Goal: Register for event/course

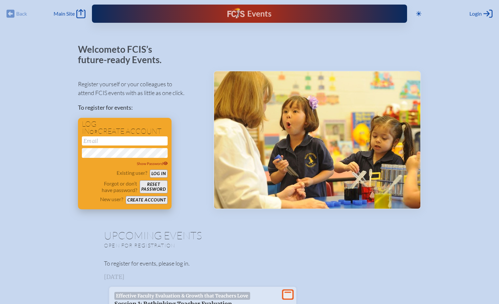
click at [88, 142] on input "email" at bounding box center [125, 140] width 86 height 9
type input "[PERSON_NAME][EMAIL_ADDRESS][PERSON_NAME][DOMAIN_NAME]"
click at [156, 172] on button "Log in" at bounding box center [159, 173] width 18 height 8
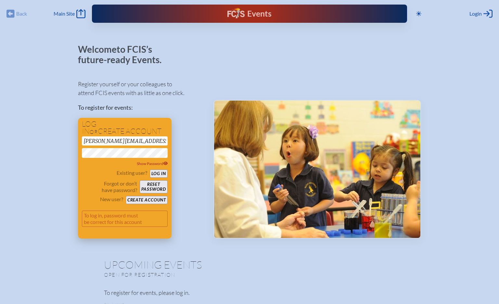
click at [152, 188] on button "Reset password" at bounding box center [154, 186] width 28 height 13
click at [148, 200] on button "Create account" at bounding box center [147, 200] width 42 height 8
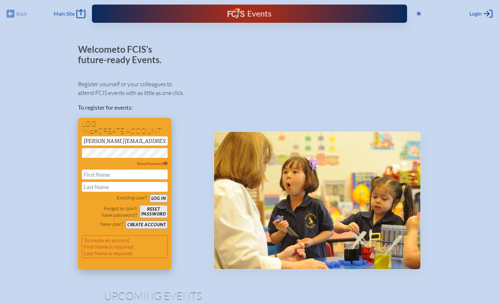
click at [94, 176] on input "text" at bounding box center [125, 174] width 86 height 10
type input "[PERSON_NAME]"
click at [142, 224] on button "Create account" at bounding box center [147, 224] width 42 height 8
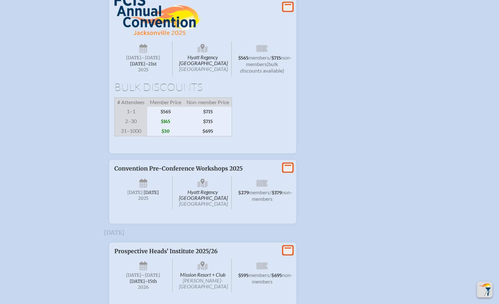
scroll to position [1160, 0]
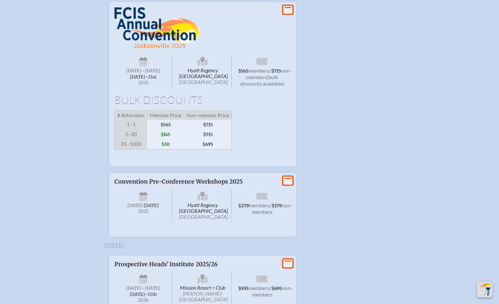
drag, startPoint x: 286, startPoint y: 62, endPoint x: 284, endPoint y: 84, distance: 21.6
click at [287, 14] on icon at bounding box center [287, 10] width 9 height 8
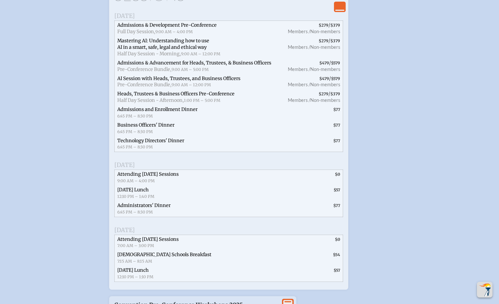
scroll to position [1355, 0]
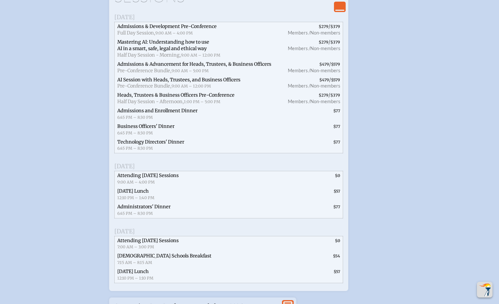
click at [152, 98] on span "Heads, Trustees & Business Officers Pre-Conference" at bounding box center [175, 95] width 117 height 6
click at [153, 104] on span "Half Day Session - Afternoon," at bounding box center [150, 101] width 67 height 6
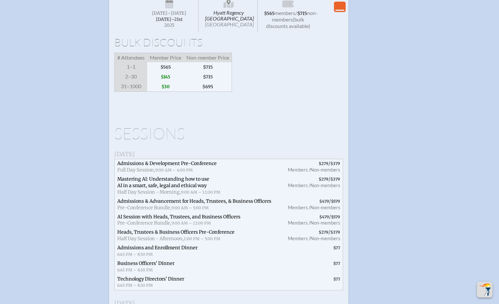
scroll to position [1217, 0]
click at [165, 72] on span "$565" at bounding box center [165, 68] width 37 height 10
click at [208, 72] on span "$715" at bounding box center [208, 68] width 48 height 10
click at [209, 72] on span "$715" at bounding box center [208, 68] width 48 height 10
click at [337, 8] on icon "View Less" at bounding box center [339, 6] width 9 height 9
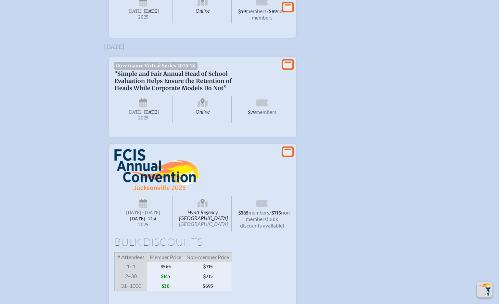
scroll to position [1032, 0]
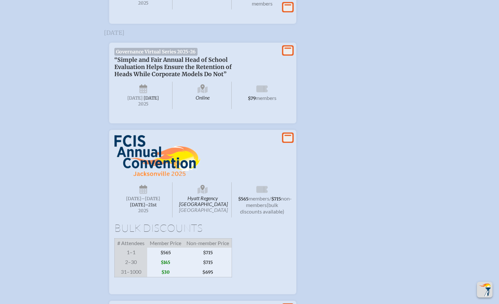
click at [200, 194] on icon at bounding box center [203, 190] width 10 height 7
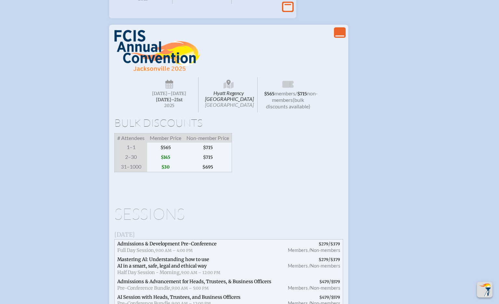
scroll to position [1139, 0]
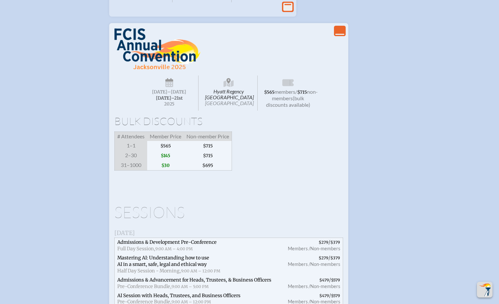
click at [165, 160] on span "$145" at bounding box center [165, 155] width 37 height 10
click at [166, 170] on span "$30" at bounding box center [165, 165] width 37 height 10
click at [282, 108] on span "(bulk discounts available)" at bounding box center [288, 101] width 44 height 13
drag, startPoint x: 232, startPoint y: 115, endPoint x: 204, endPoint y: 115, distance: 28.3
click at [231, 88] on icon at bounding box center [229, 83] width 10 height 10
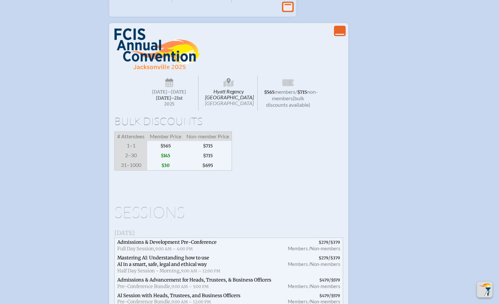
drag, startPoint x: 164, startPoint y: 120, endPoint x: 169, endPoint y: 130, distance: 11.1
click at [165, 110] on span "[DATE] –[DATE]–⁠21st , 2025" at bounding box center [169, 92] width 58 height 35
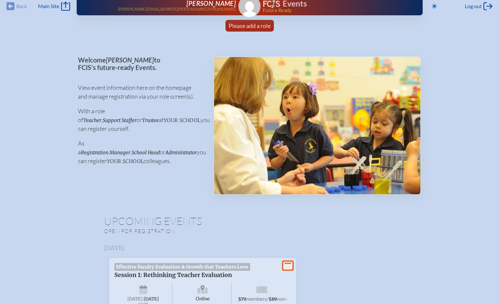
scroll to position [0, 0]
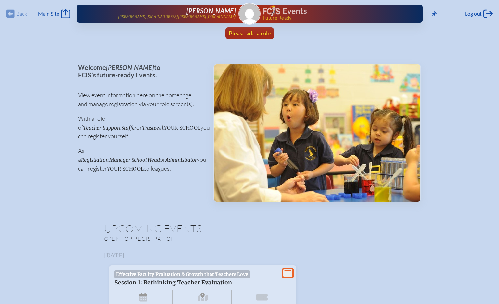
click at [248, 33] on span "Please add a role" at bounding box center [250, 33] width 42 height 7
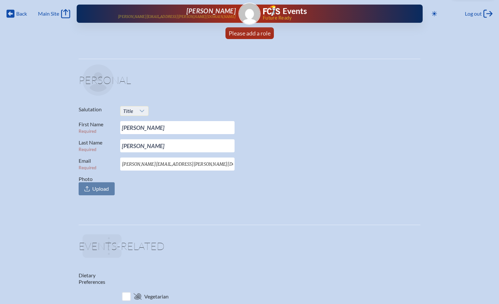
click at [142, 110] on icon at bounding box center [141, 110] width 5 height 5
click at [128, 122] on span "Mr." at bounding box center [126, 123] width 7 height 6
click at [241, 34] on span "Please add a role" at bounding box center [250, 33] width 42 height 7
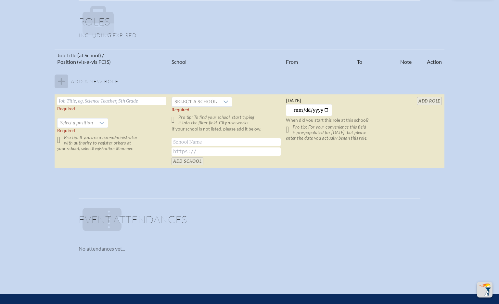
click at [68, 101] on input "text" at bounding box center [111, 101] width 109 height 8
type input "Head of School"
click at [226, 102] on icon at bounding box center [226, 101] width 5 height 3
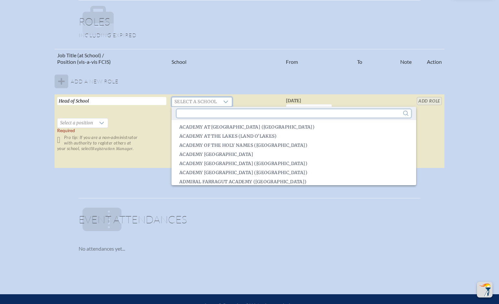
click at [186, 116] on input "text" at bounding box center [294, 113] width 234 height 8
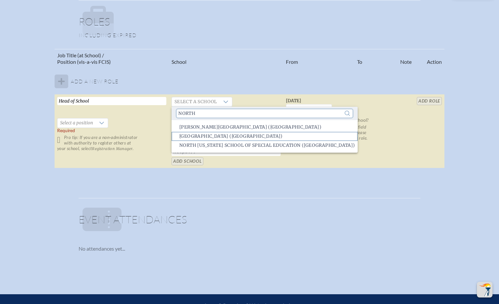
type input "north"
click at [202, 136] on span "[GEOGRAPHIC_DATA] ([GEOGRAPHIC_DATA])" at bounding box center [230, 136] width 103 height 6
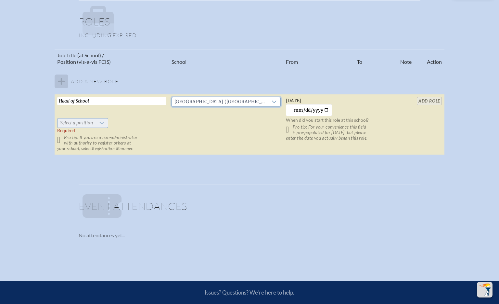
click at [100, 122] on icon at bounding box center [101, 122] width 5 height 5
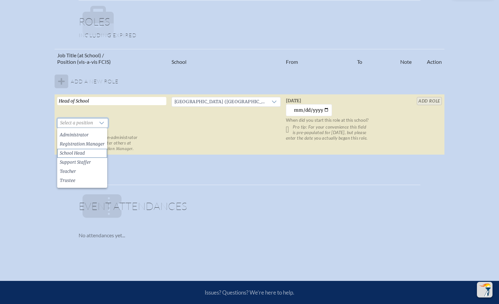
click at [82, 152] on span "School Head" at bounding box center [72, 153] width 25 height 6
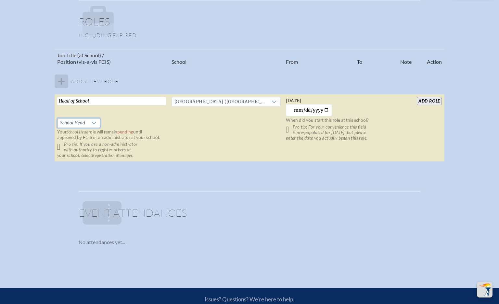
click at [97, 100] on input "Head of School" at bounding box center [111, 101] width 109 height 8
drag, startPoint x: 97, startPoint y: 100, endPoint x: 52, endPoint y: 100, distance: 44.8
click at [51, 100] on div "Job Title (at School) / Position (vis-a-vis FCIS) School From To Note Action Ad…" at bounding box center [249, 108] width 487 height 118
type input "H"
type input "Head of School"
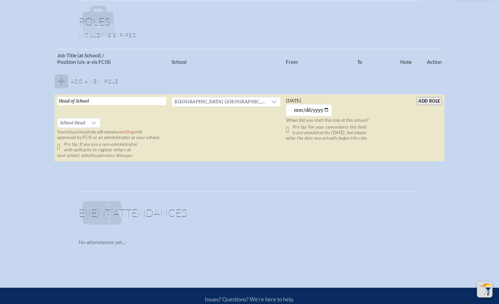
drag, startPoint x: 92, startPoint y: 100, endPoint x: 49, endPoint y: 98, distance: 43.0
click at [49, 98] on div "Job Title (at School) / Position (vis-a-vis FCIS) School From To Note Action Ad…" at bounding box center [249, 108] width 487 height 118
click at [199, 127] on td "[GEOGRAPHIC_DATA] ([GEOGRAPHIC_DATA])" at bounding box center [226, 127] width 114 height 67
click at [69, 99] on input "text" at bounding box center [111, 101] width 109 height 8
type input "Head of School"
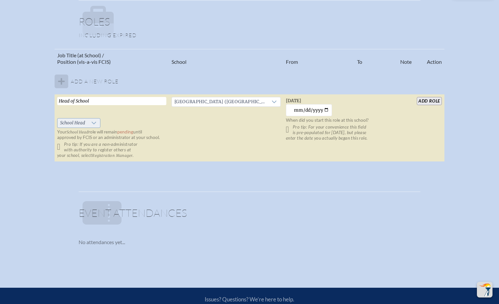
click at [94, 123] on icon at bounding box center [94, 123] width 5 height 3
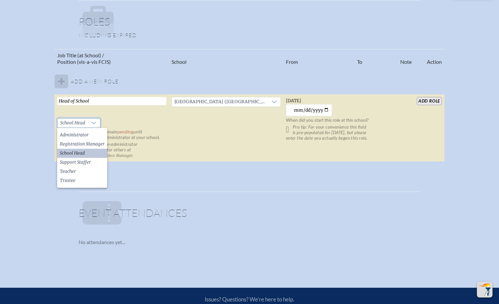
click at [78, 151] on span "School Head" at bounding box center [72, 153] width 25 height 6
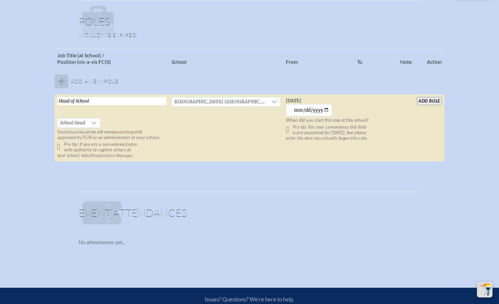
drag, startPoint x: 59, startPoint y: 147, endPoint x: 76, endPoint y: 156, distance: 19.6
click at [60, 147] on p "Pro tip: If you are a non-administrator with authority to register others at yo…" at bounding box center [111, 149] width 109 height 17
click at [327, 110] on input "[DATE]" at bounding box center [309, 110] width 46 height 12
type input "[DATE]"
click at [431, 101] on input "add Role" at bounding box center [429, 101] width 25 height 8
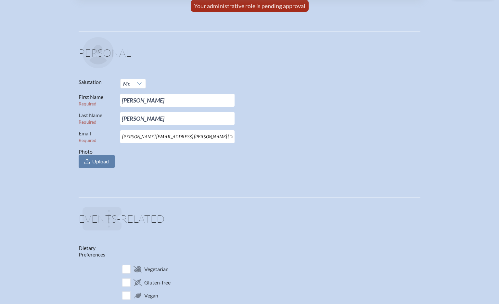
scroll to position [0, 0]
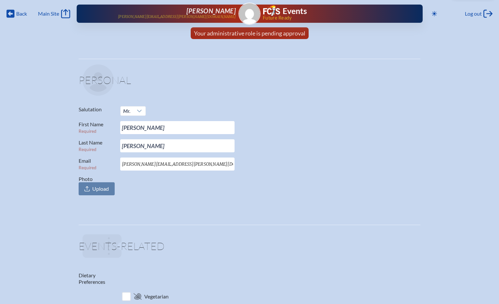
click at [11, 13] on icon "Back" at bounding box center [10, 13] width 8 height 9
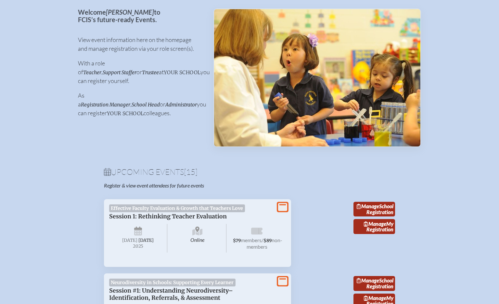
scroll to position [81, 0]
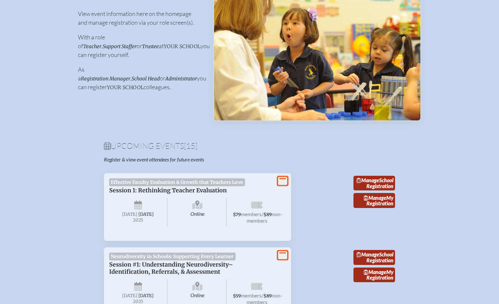
click at [382, 207] on link "Manage My Registration" at bounding box center [375, 200] width 42 height 15
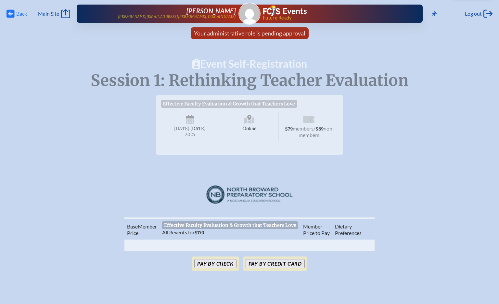
click at [13, 13] on icon at bounding box center [10, 14] width 8 height 8
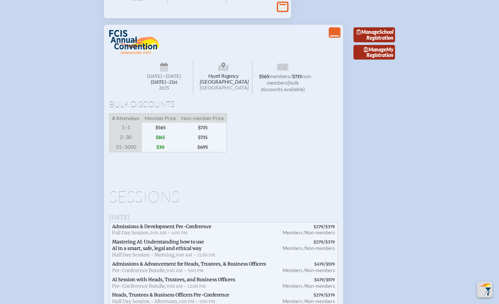
scroll to position [1101, 0]
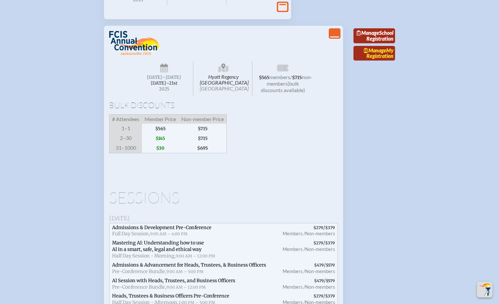
click at [377, 53] on span "Manage" at bounding box center [375, 50] width 22 height 6
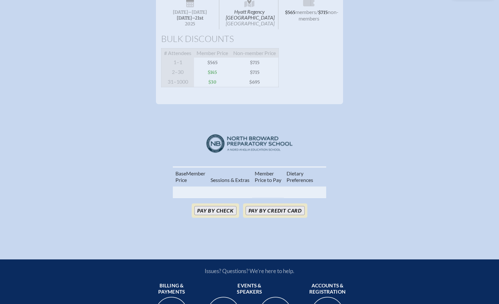
scroll to position [112, 0]
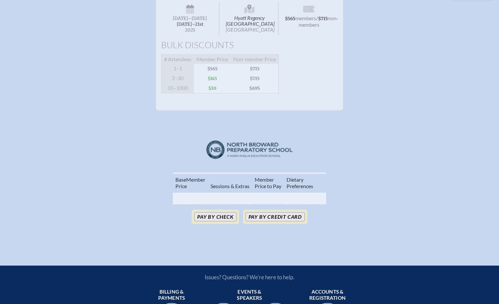
click at [184, 201] on th at bounding box center [190, 198] width 35 height 12
click at [235, 192] on th "Sessions & Extras" at bounding box center [230, 182] width 44 height 19
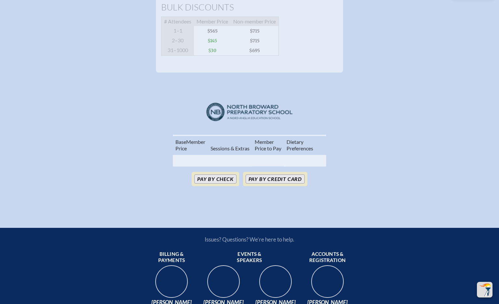
scroll to position [156, 0]
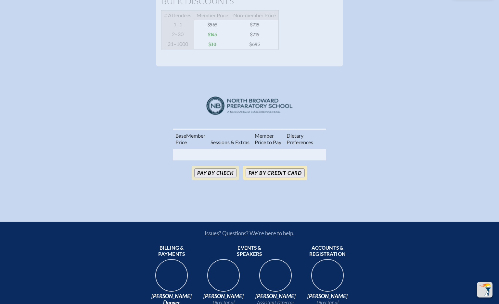
click at [266, 177] on button "Pay by Credit Card" at bounding box center [275, 172] width 59 height 9
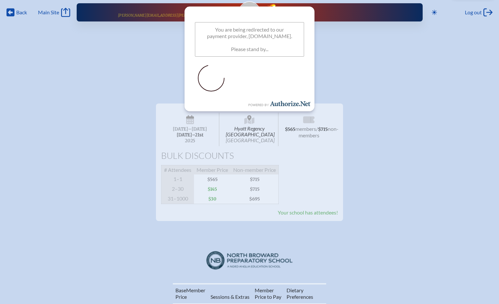
scroll to position [0, 0]
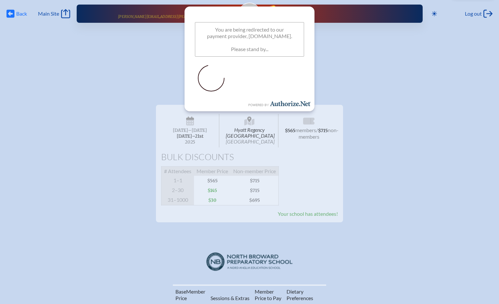
click at [13, 15] on icon at bounding box center [10, 14] width 8 height 8
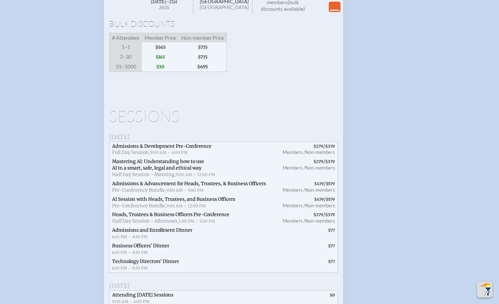
scroll to position [1183, 0]
